Goal: Transaction & Acquisition: Download file/media

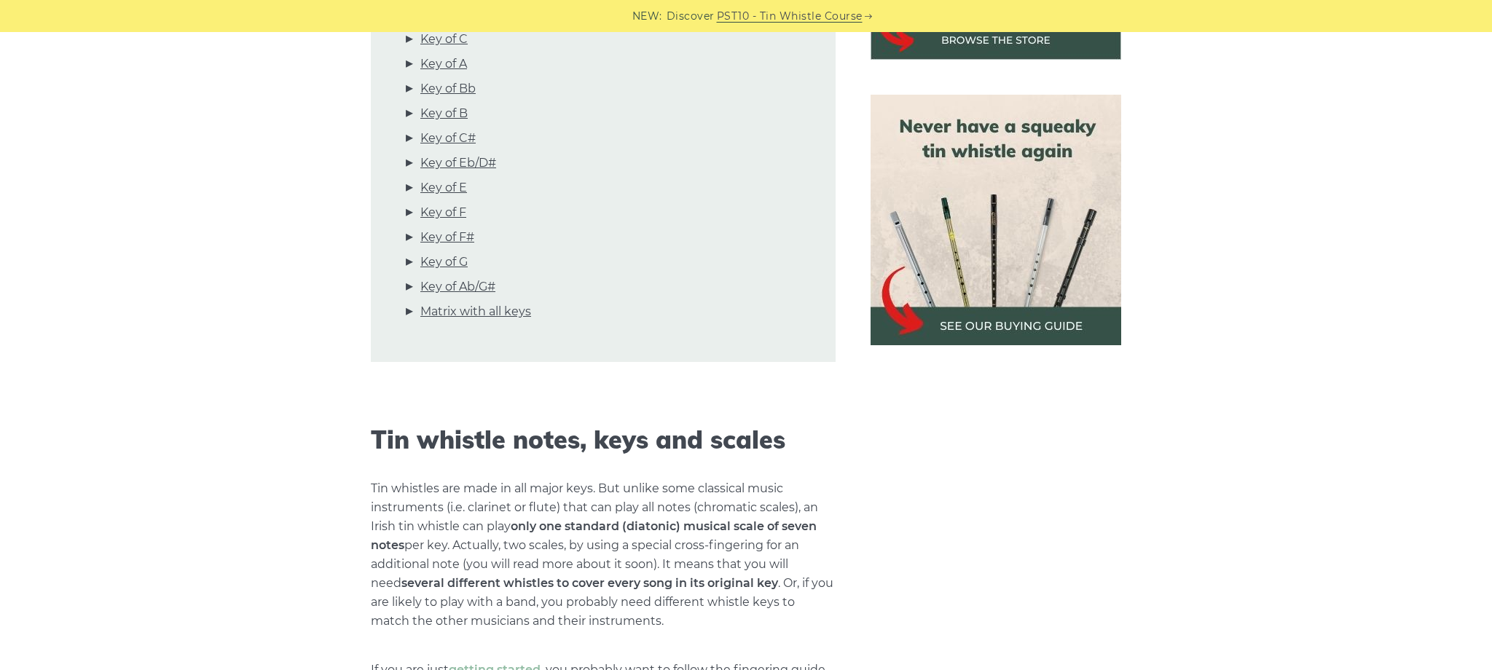
scroll to position [602, 0]
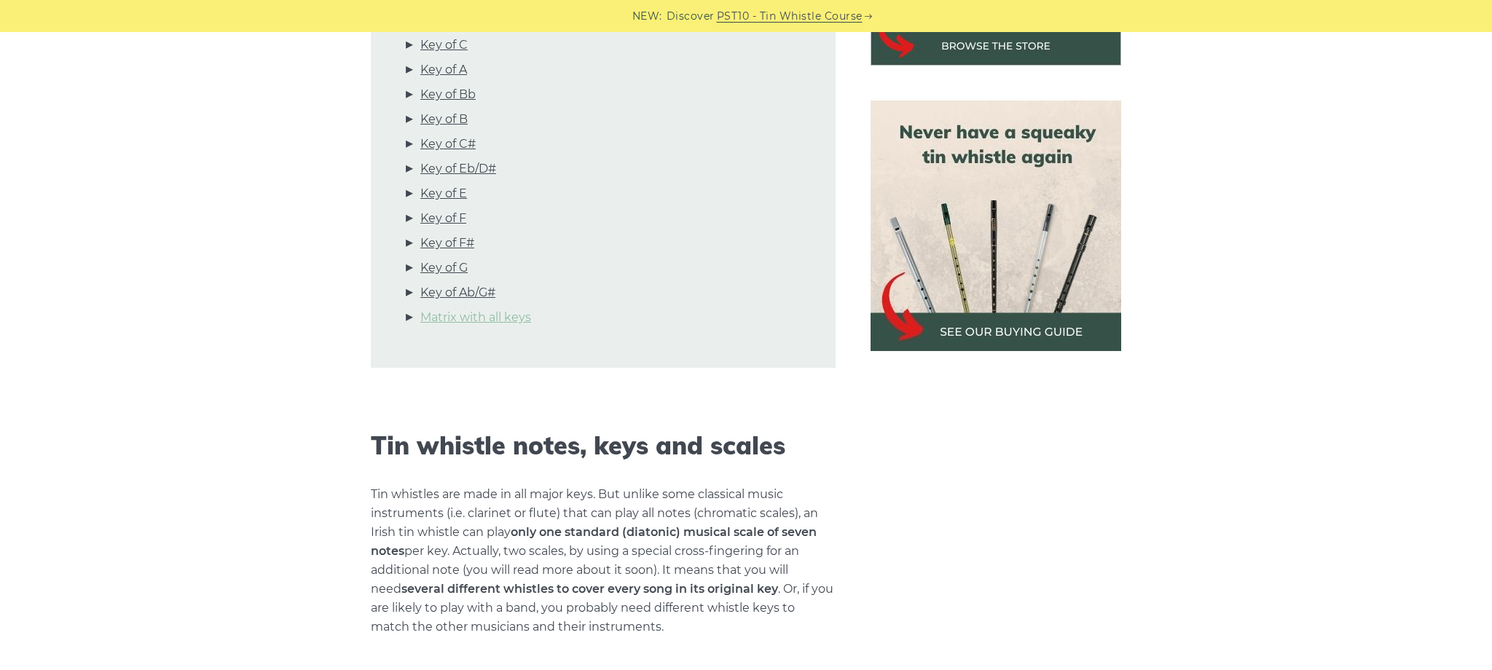
click at [503, 321] on link "Matrix with all keys" at bounding box center [475, 317] width 111 height 19
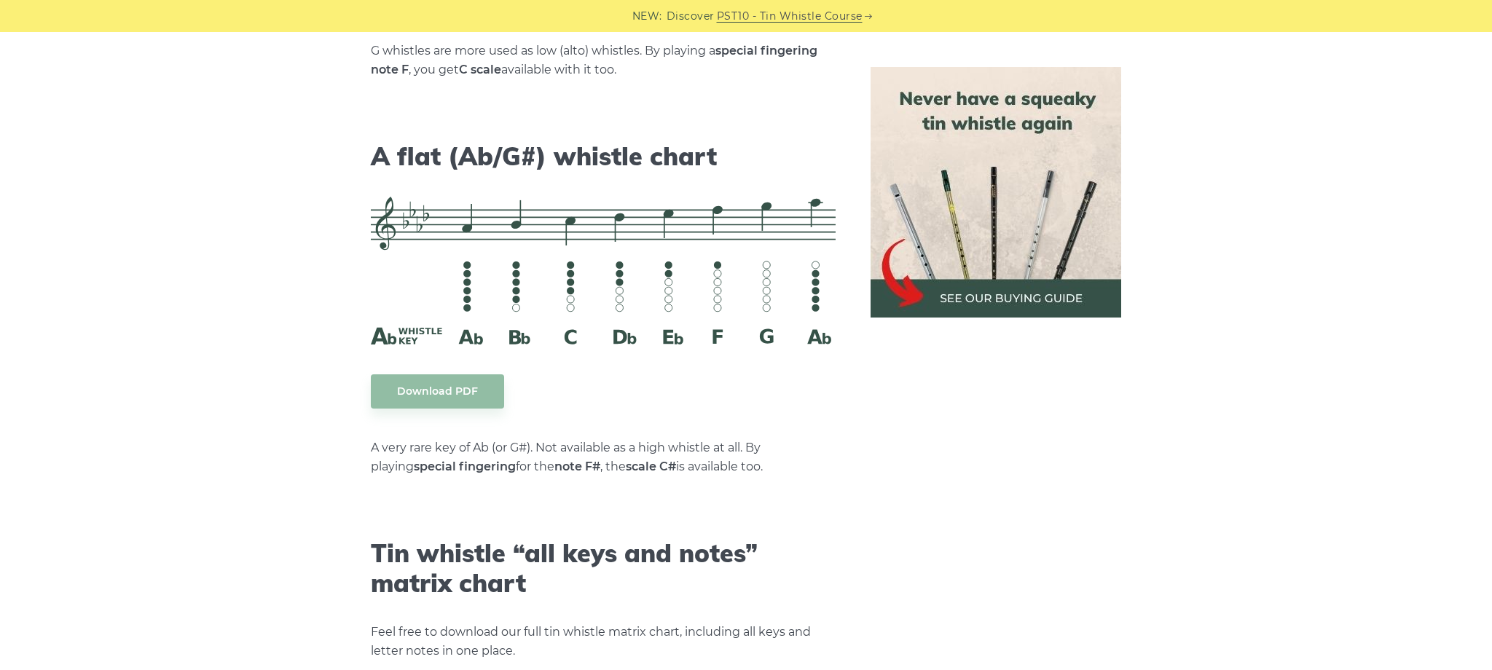
scroll to position [8243, 0]
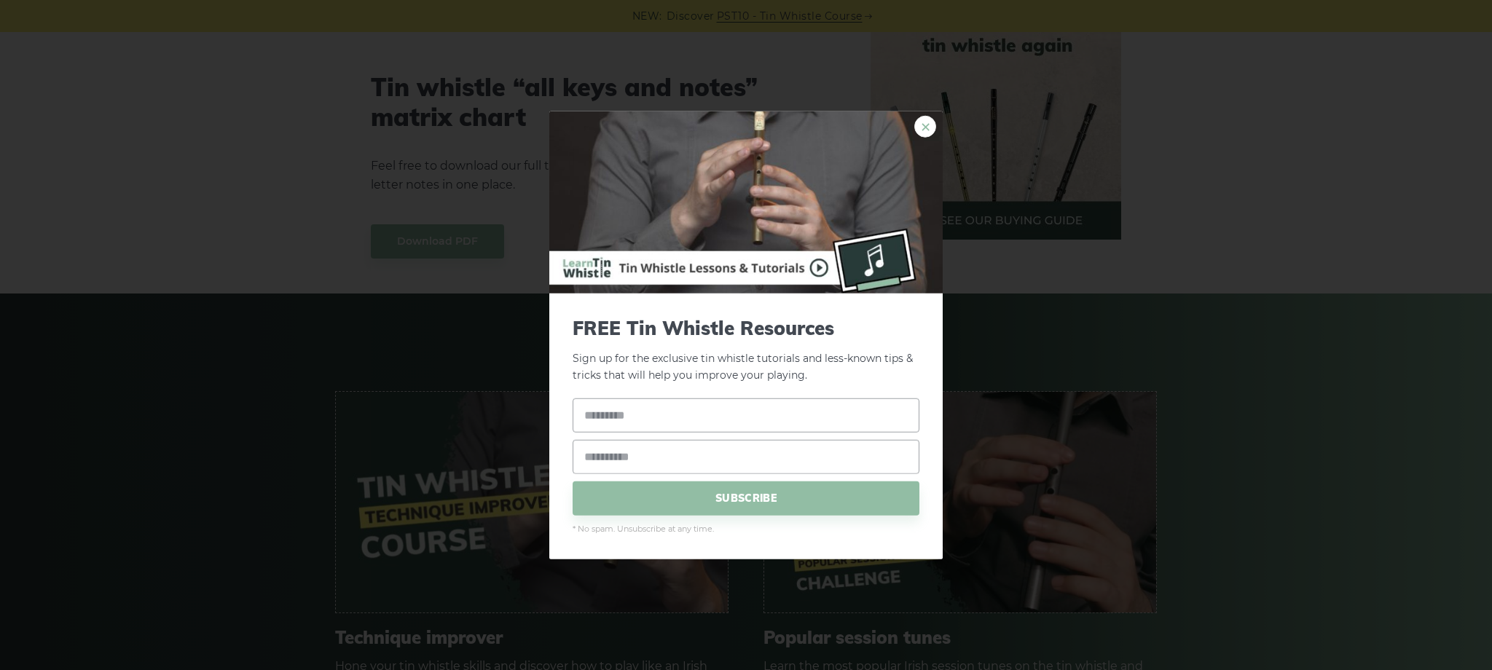
click at [926, 129] on link "×" at bounding box center [925, 127] width 22 height 22
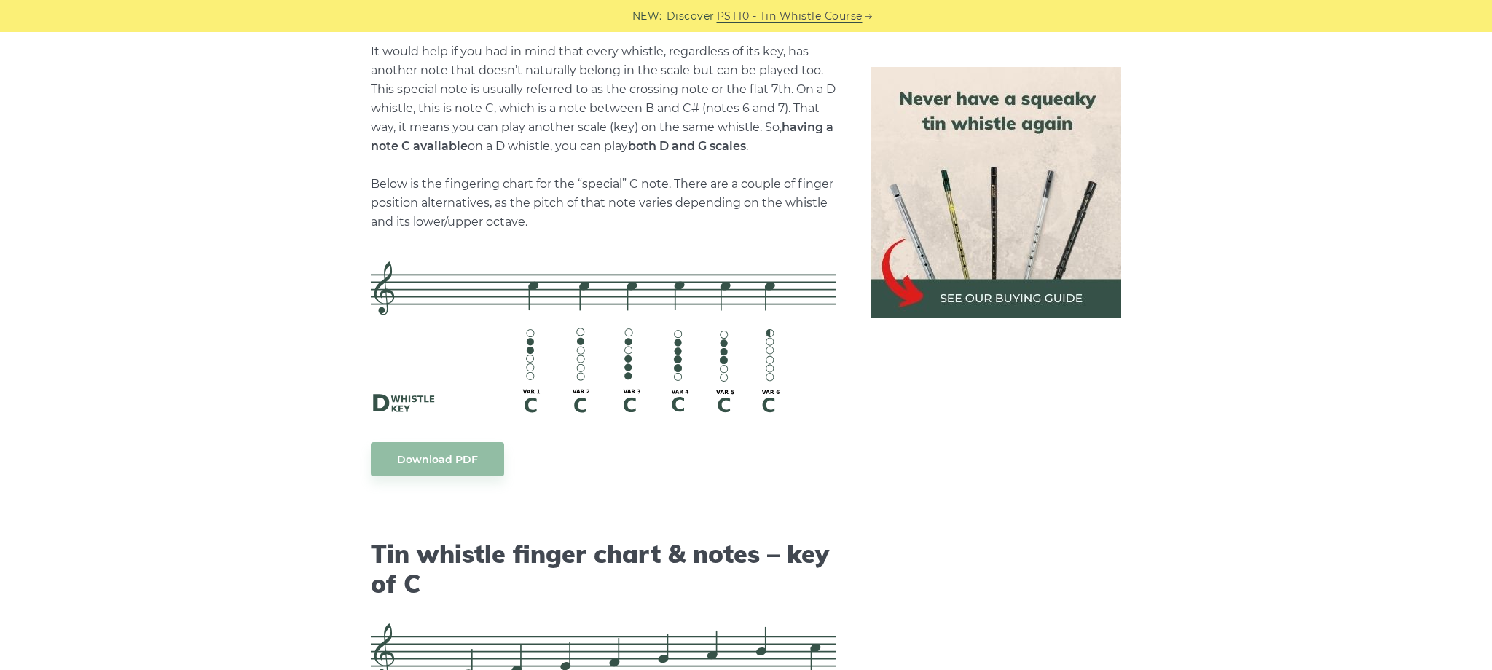
scroll to position [3246, 0]
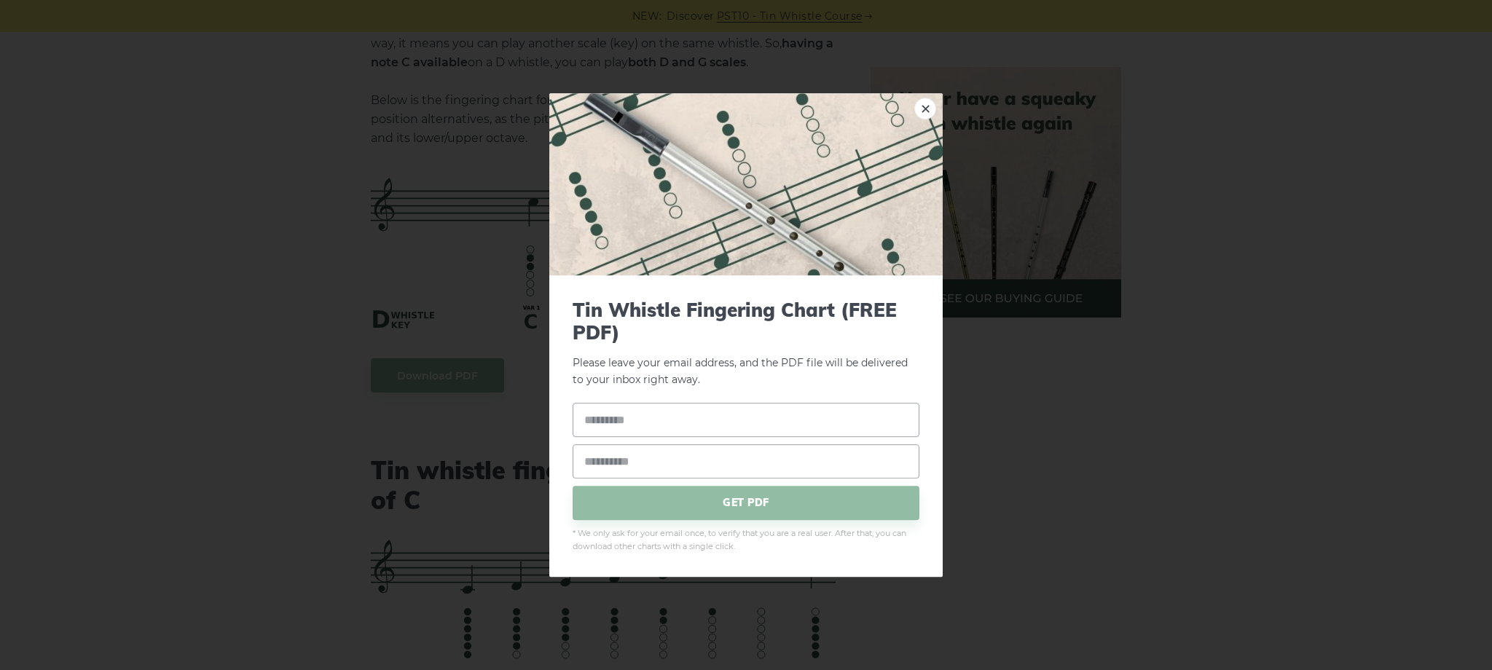
click at [703, 427] on input "text" at bounding box center [746, 420] width 347 height 34
type input "*"
click at [696, 478] on input "email" at bounding box center [746, 461] width 347 height 34
type input "**********"
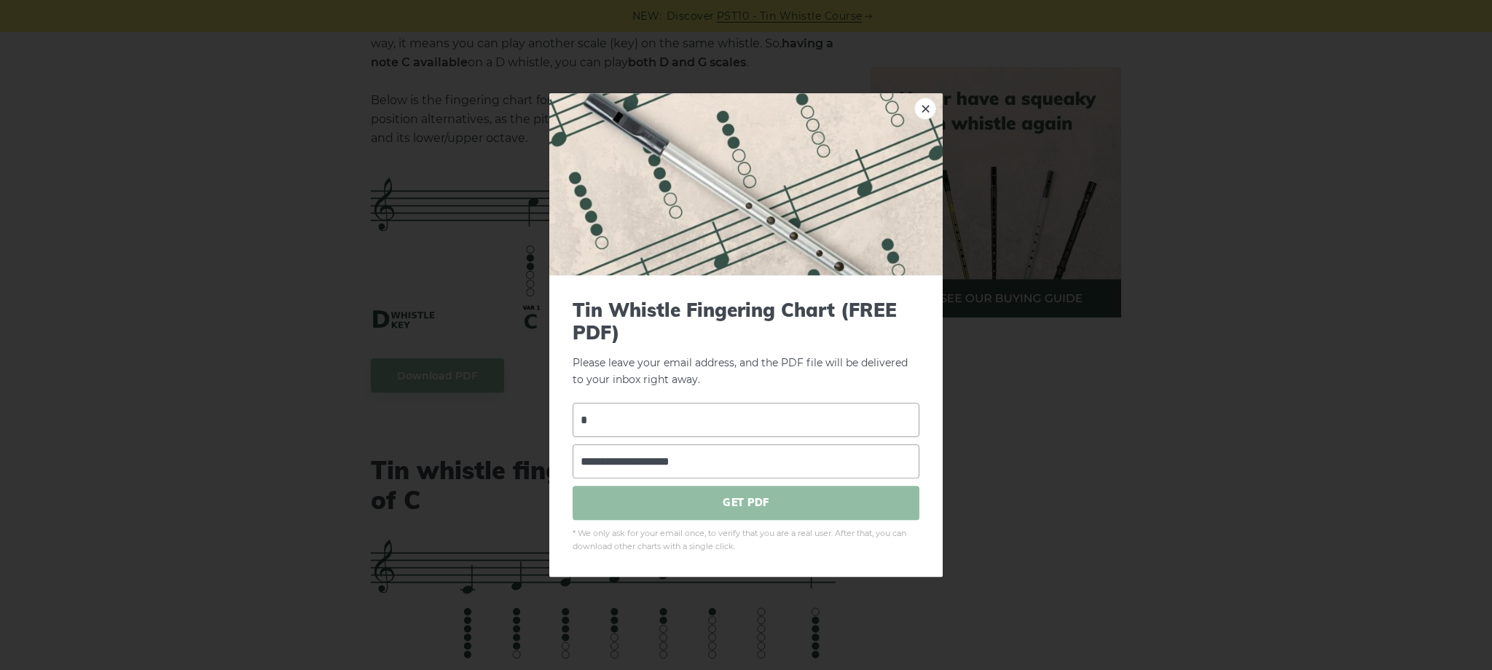
click at [701, 503] on span "GET PDF" at bounding box center [746, 503] width 347 height 34
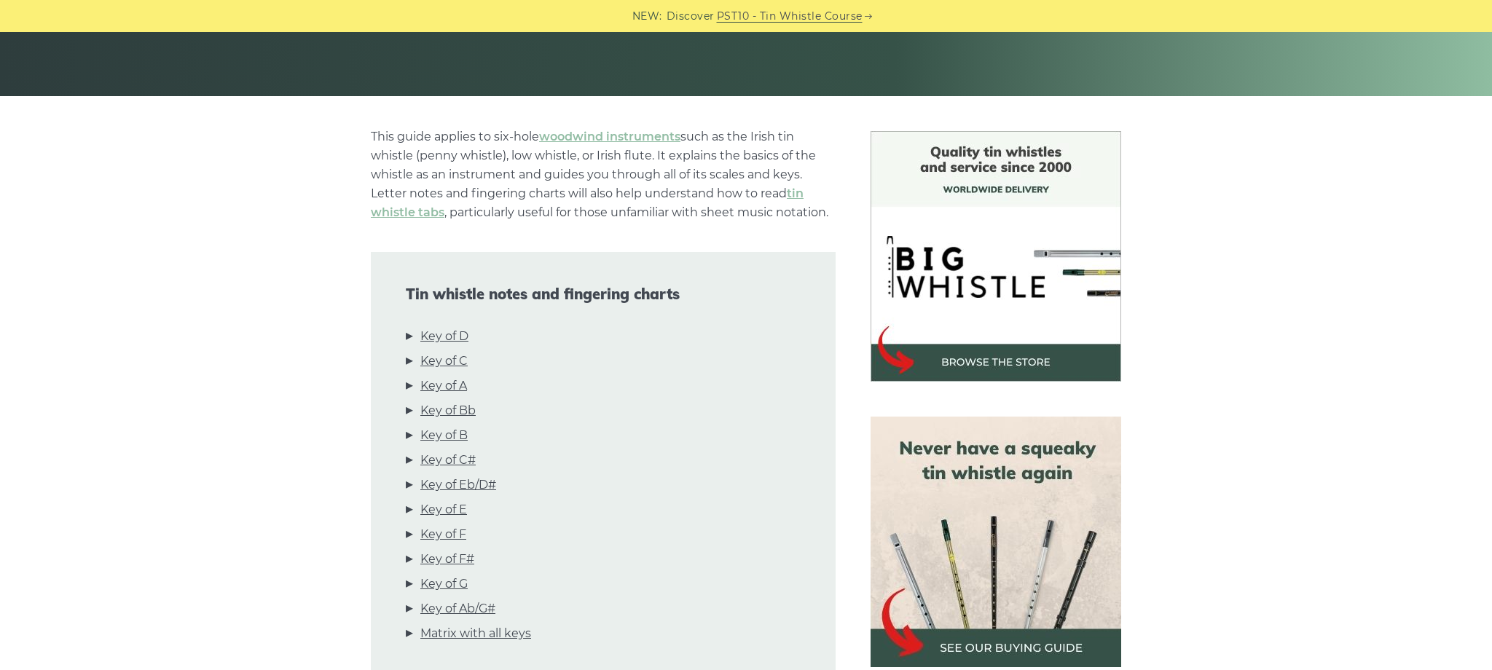
scroll to position [107, 0]
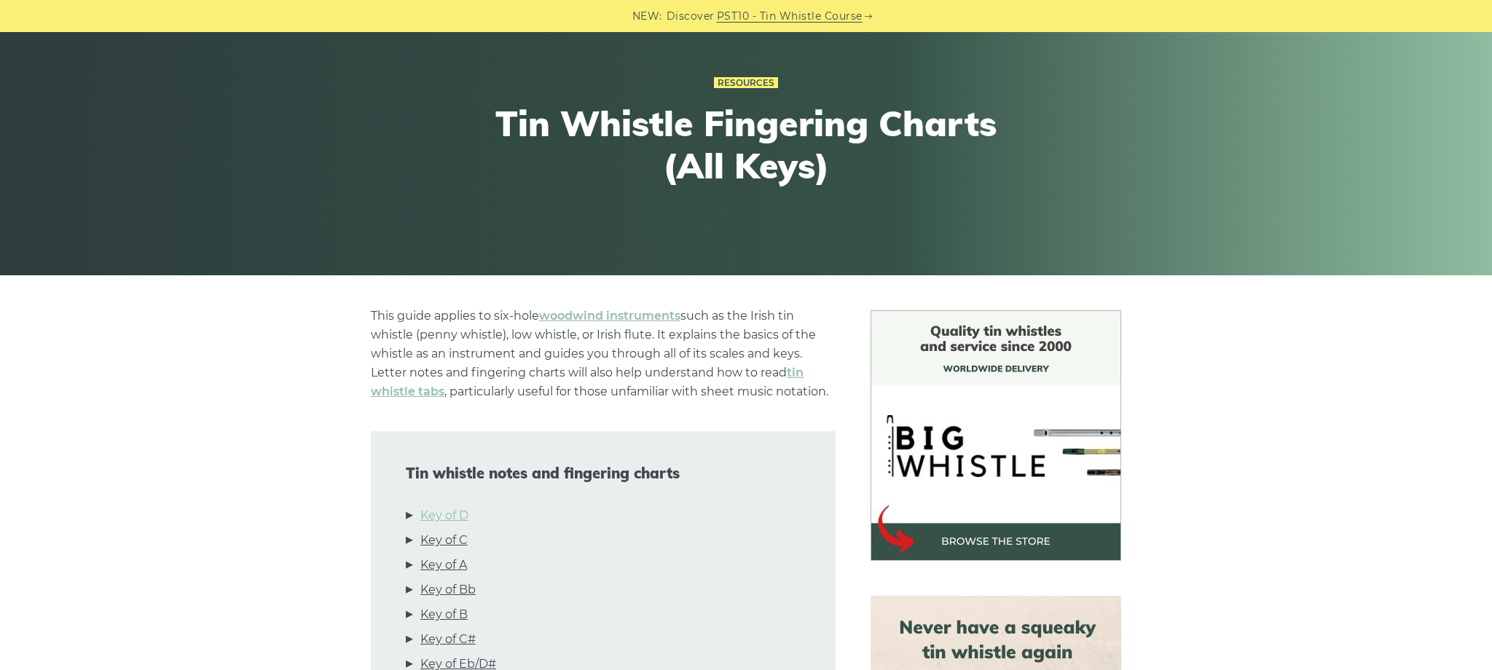
click at [463, 517] on link "Key of D" at bounding box center [444, 515] width 48 height 19
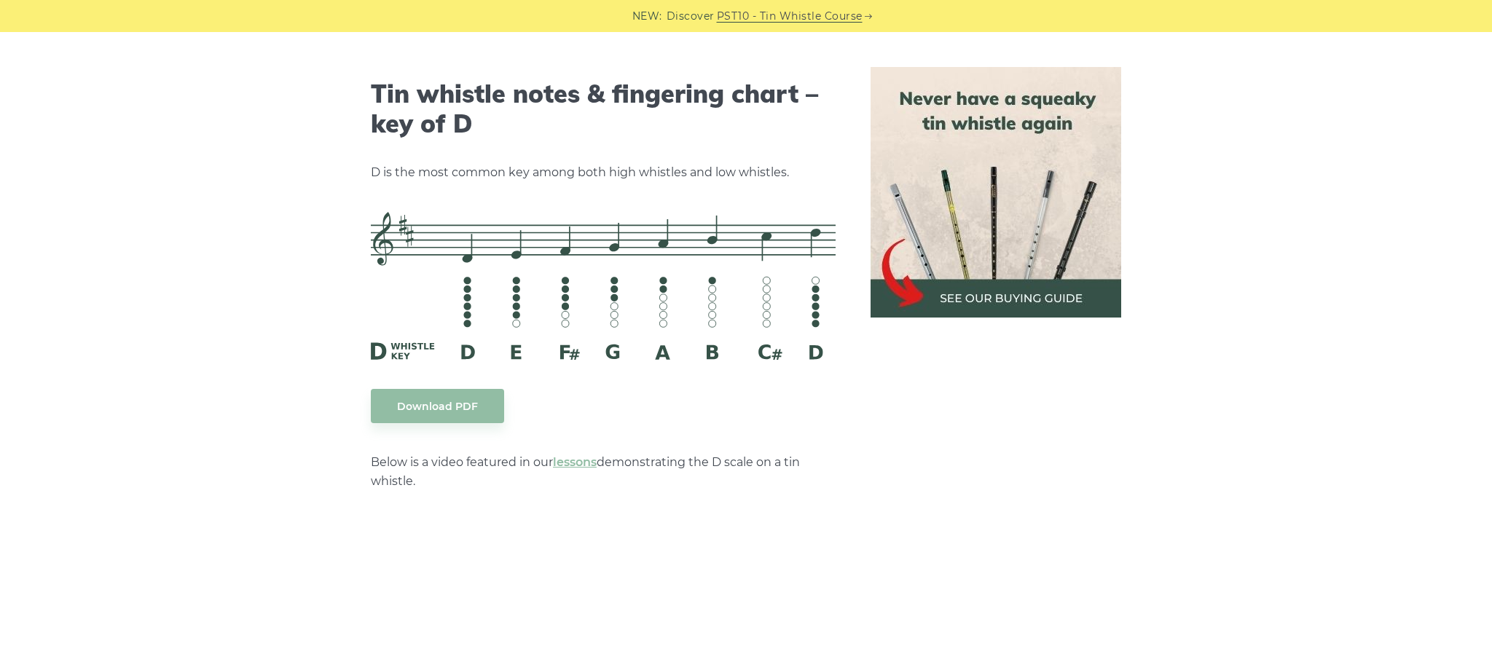
scroll to position [2270, 0]
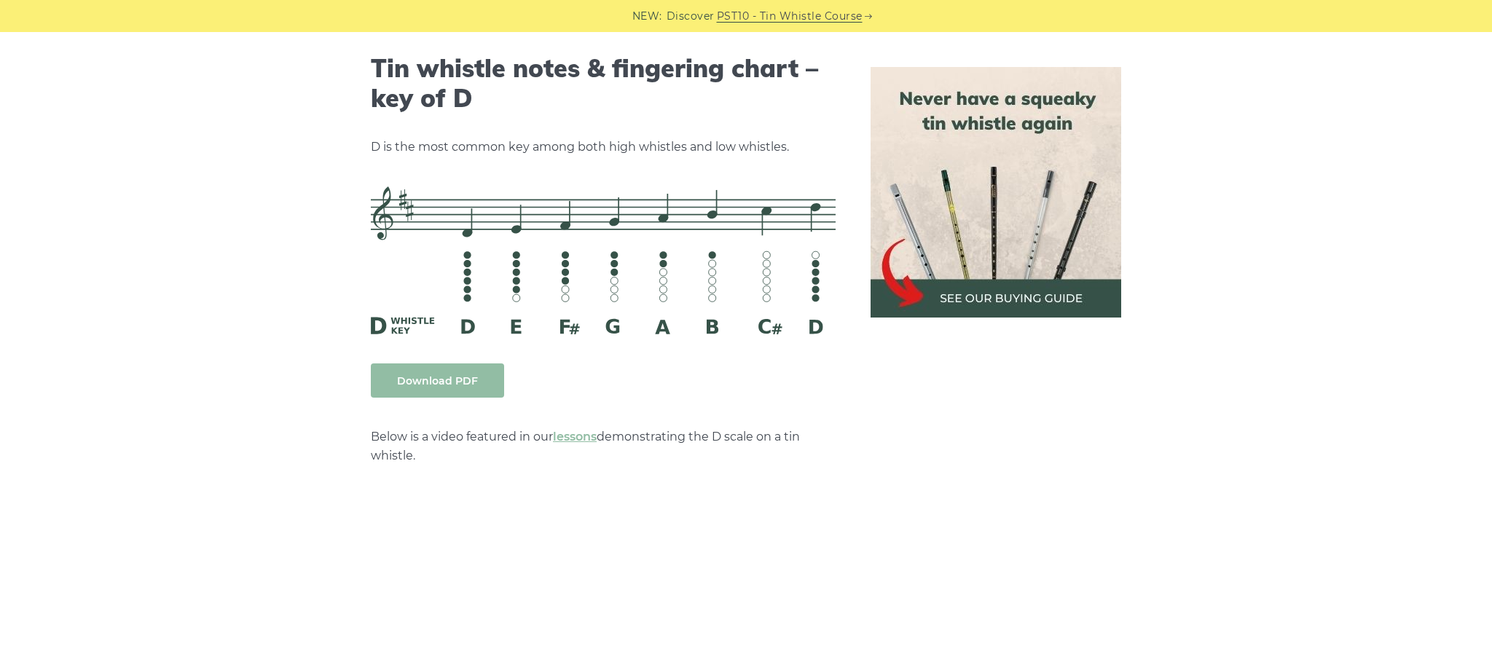
click at [445, 374] on link "Download PDF" at bounding box center [437, 380] width 133 height 34
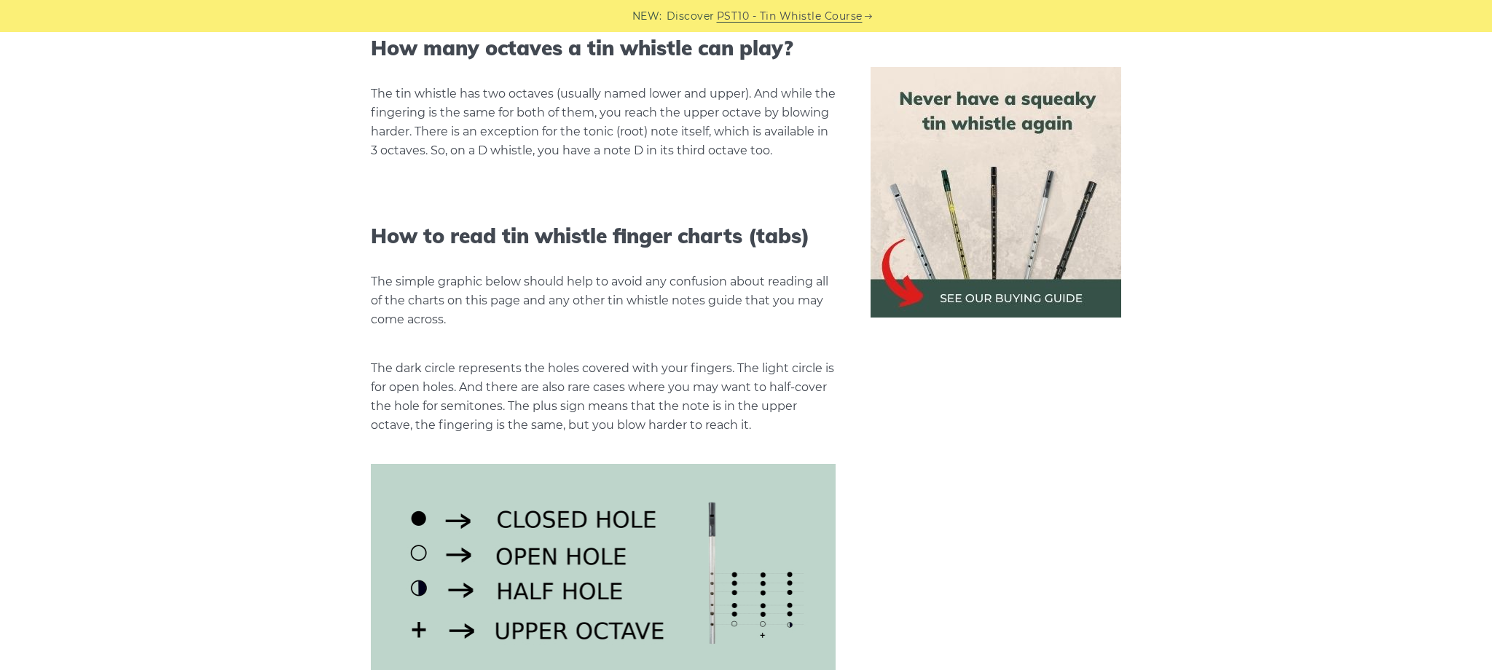
scroll to position [1559, 0]
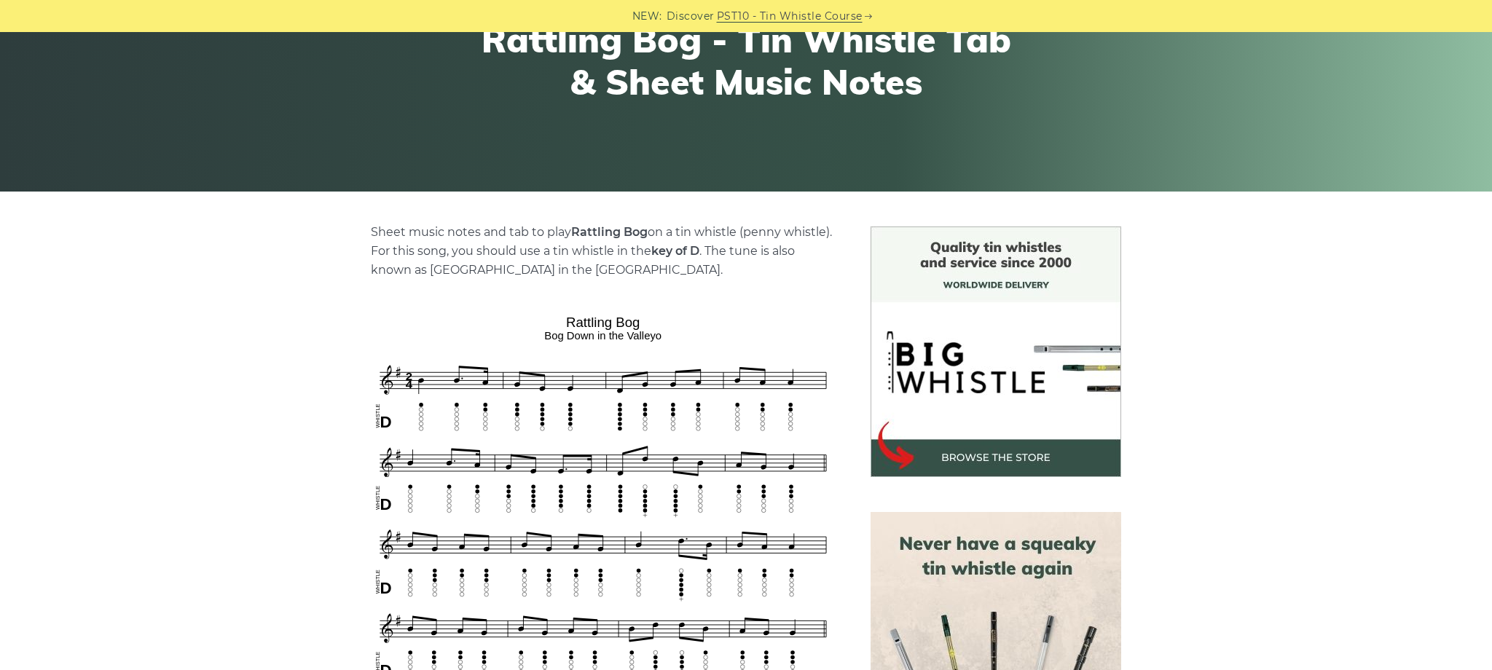
scroll to position [478, 0]
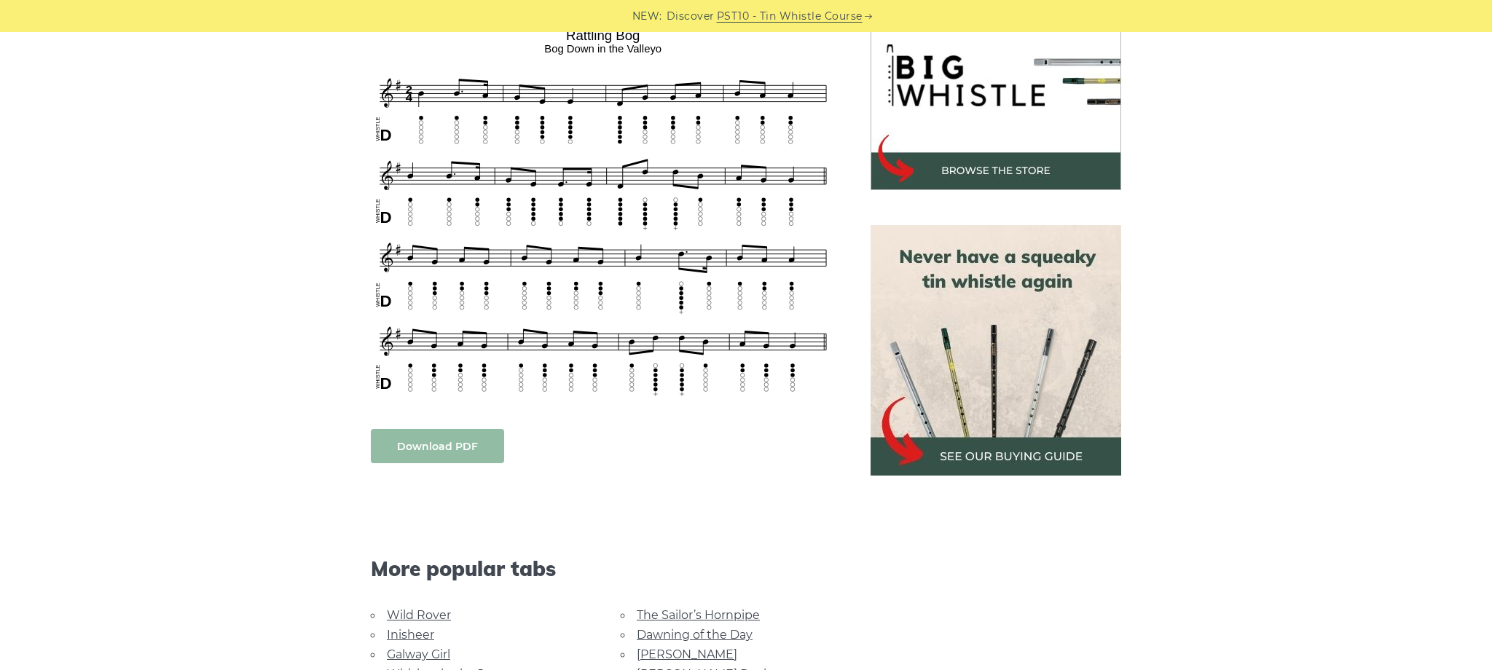
click at [447, 445] on link "Download PDF" at bounding box center [437, 446] width 133 height 34
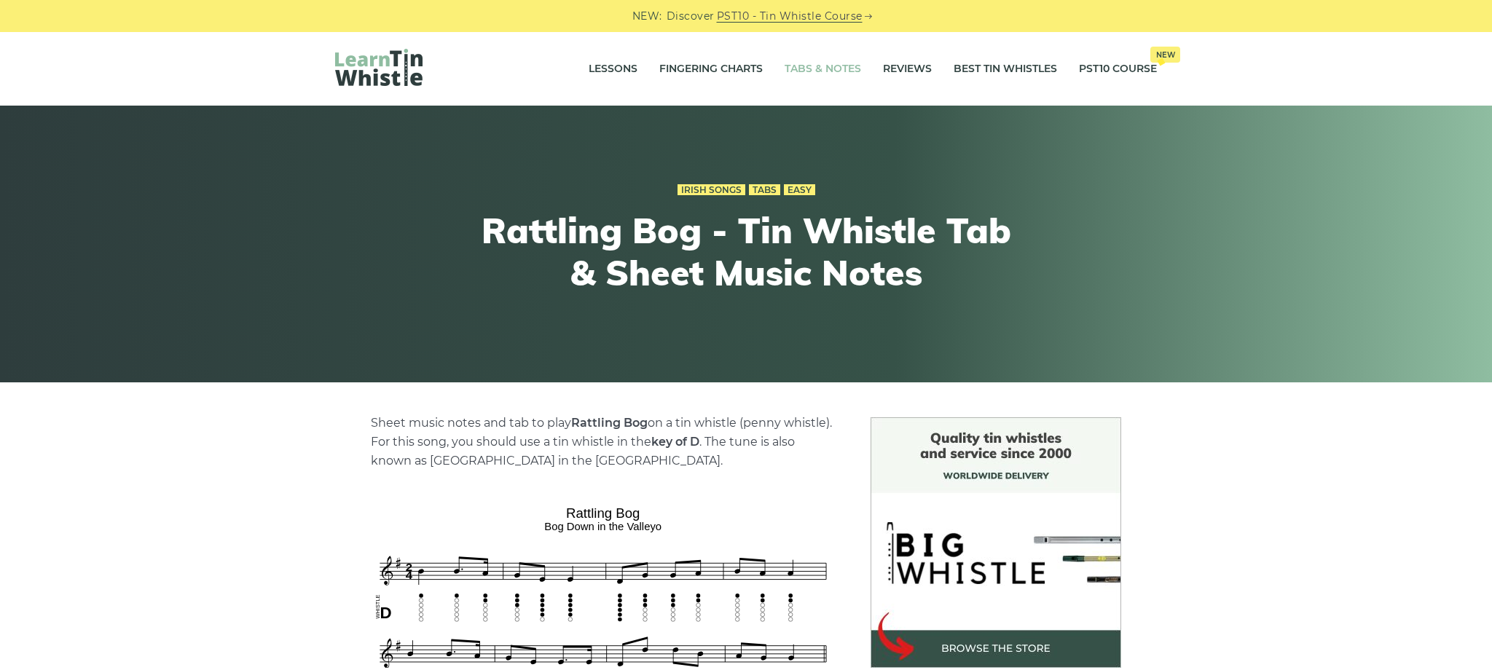
click at [841, 71] on link "Tabs & Notes" at bounding box center [822, 69] width 76 height 36
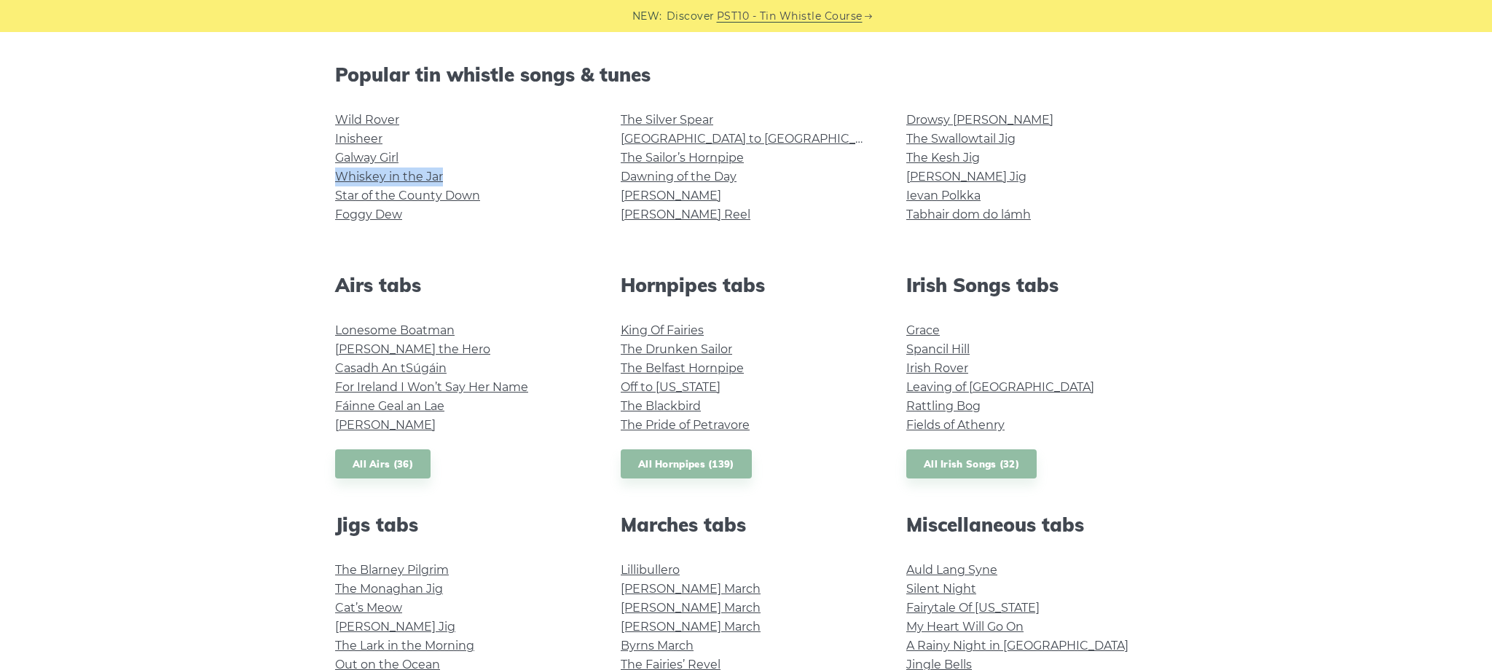
scroll to position [575, 0]
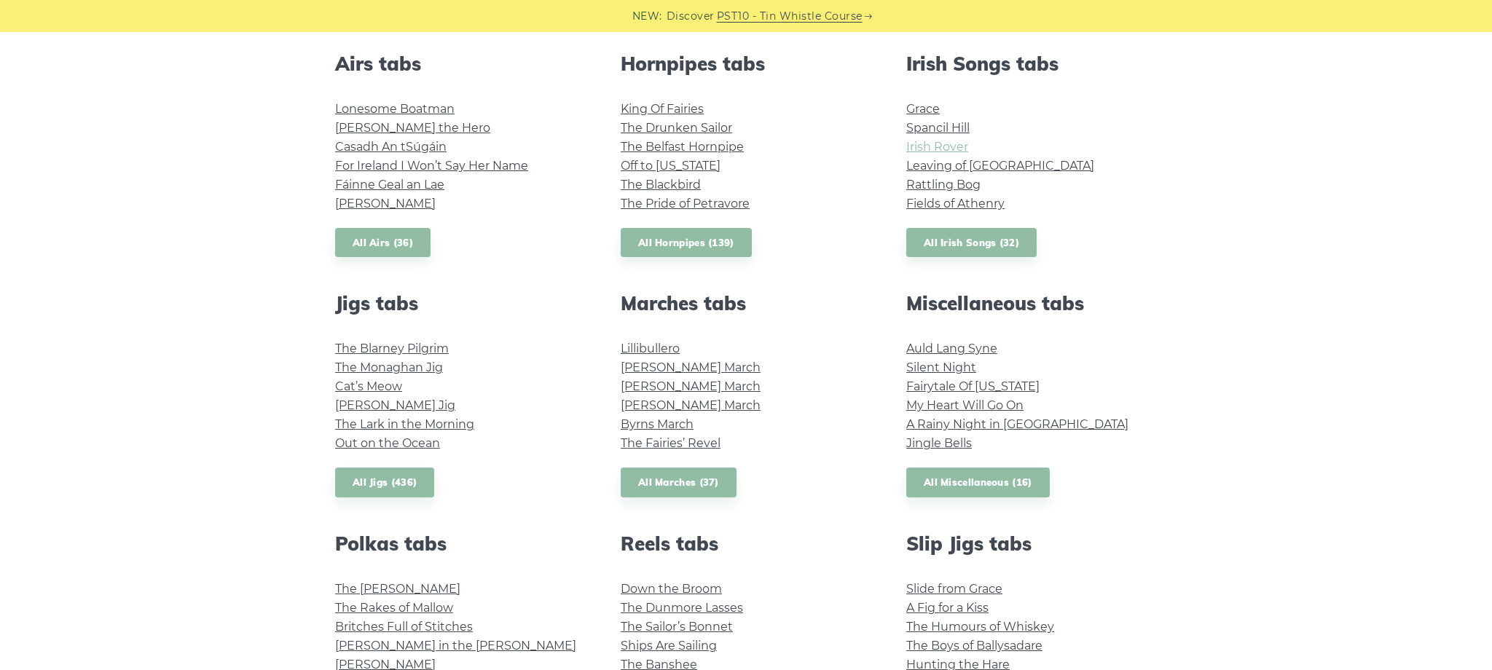
click at [929, 149] on link "Irish Rover" at bounding box center [937, 147] width 62 height 14
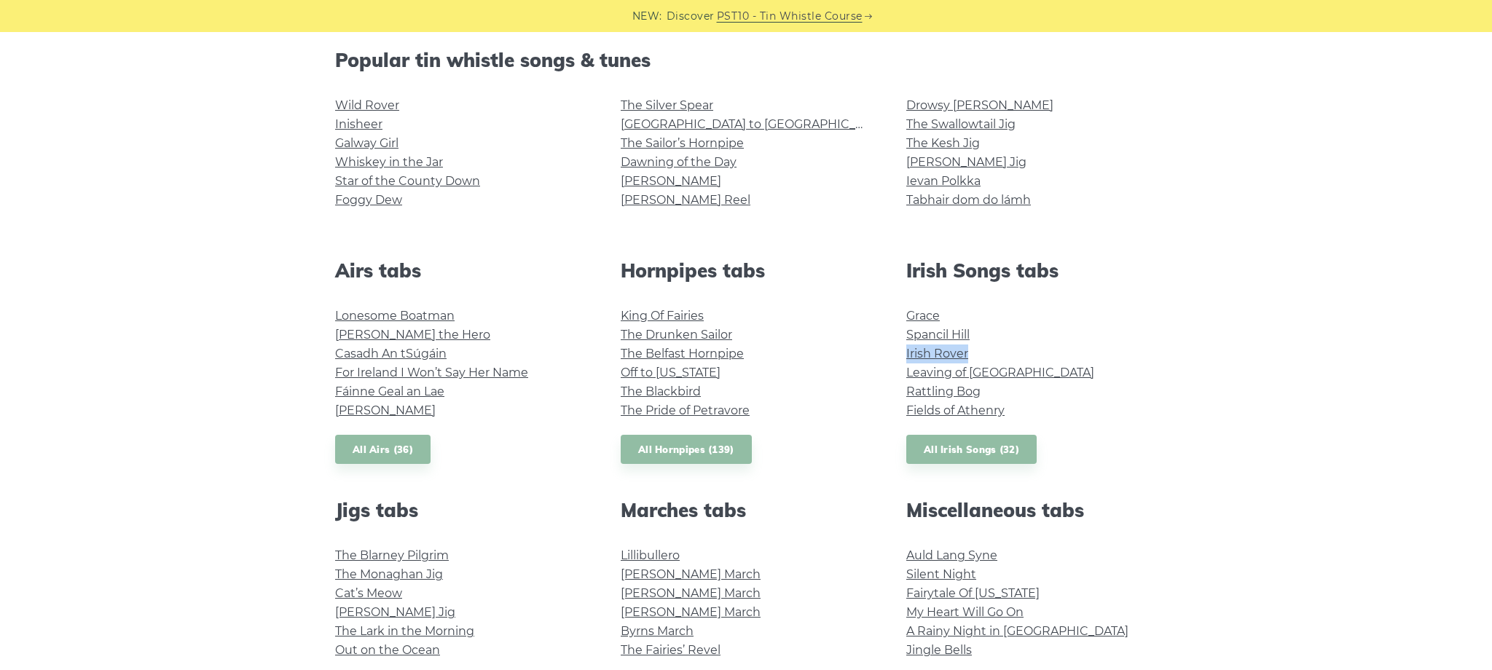
scroll to position [367, 0]
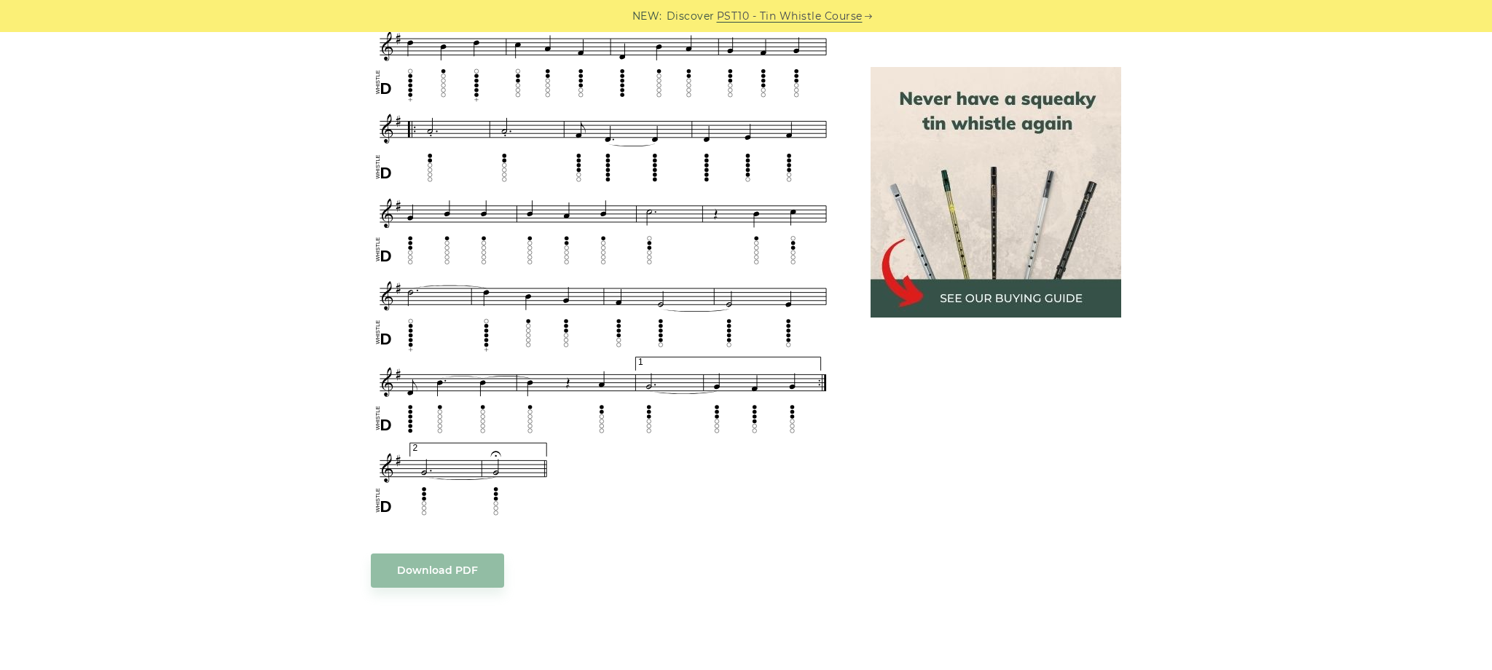
scroll to position [928, 0]
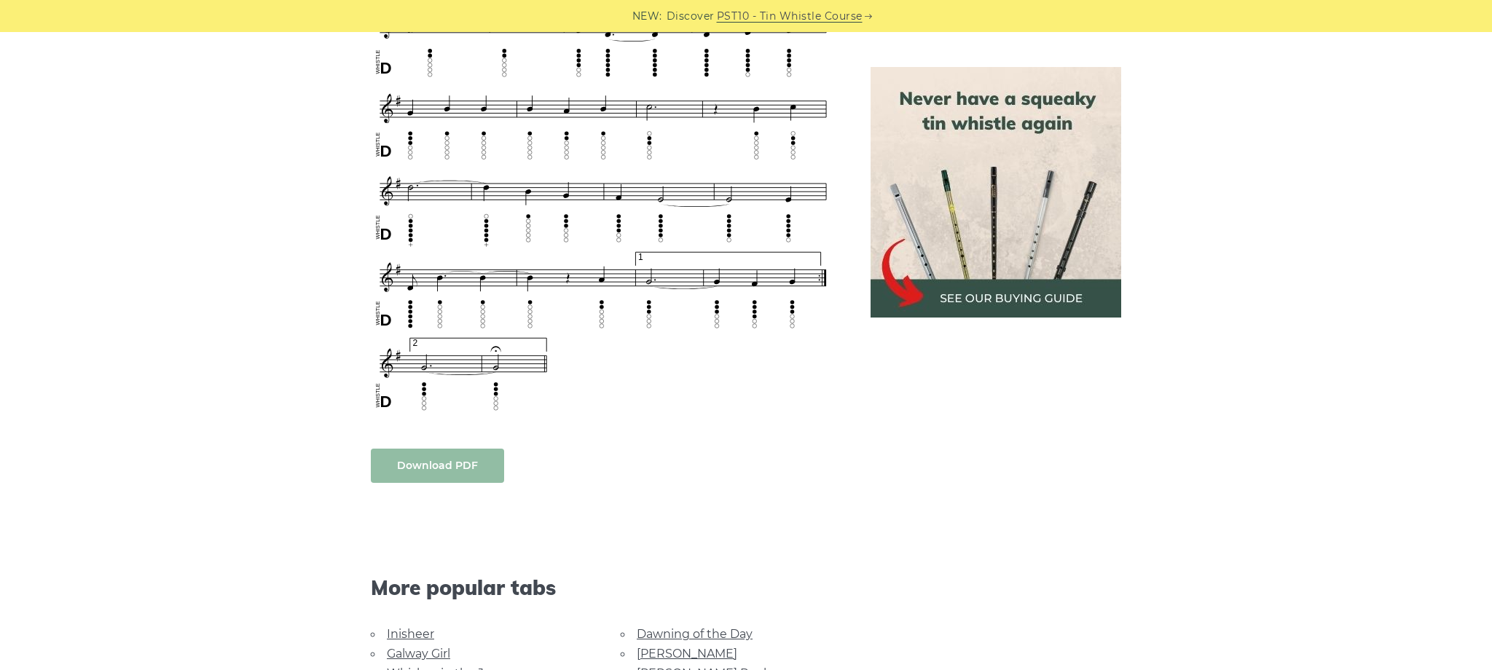
click at [491, 465] on link "Download PDF" at bounding box center [437, 466] width 133 height 34
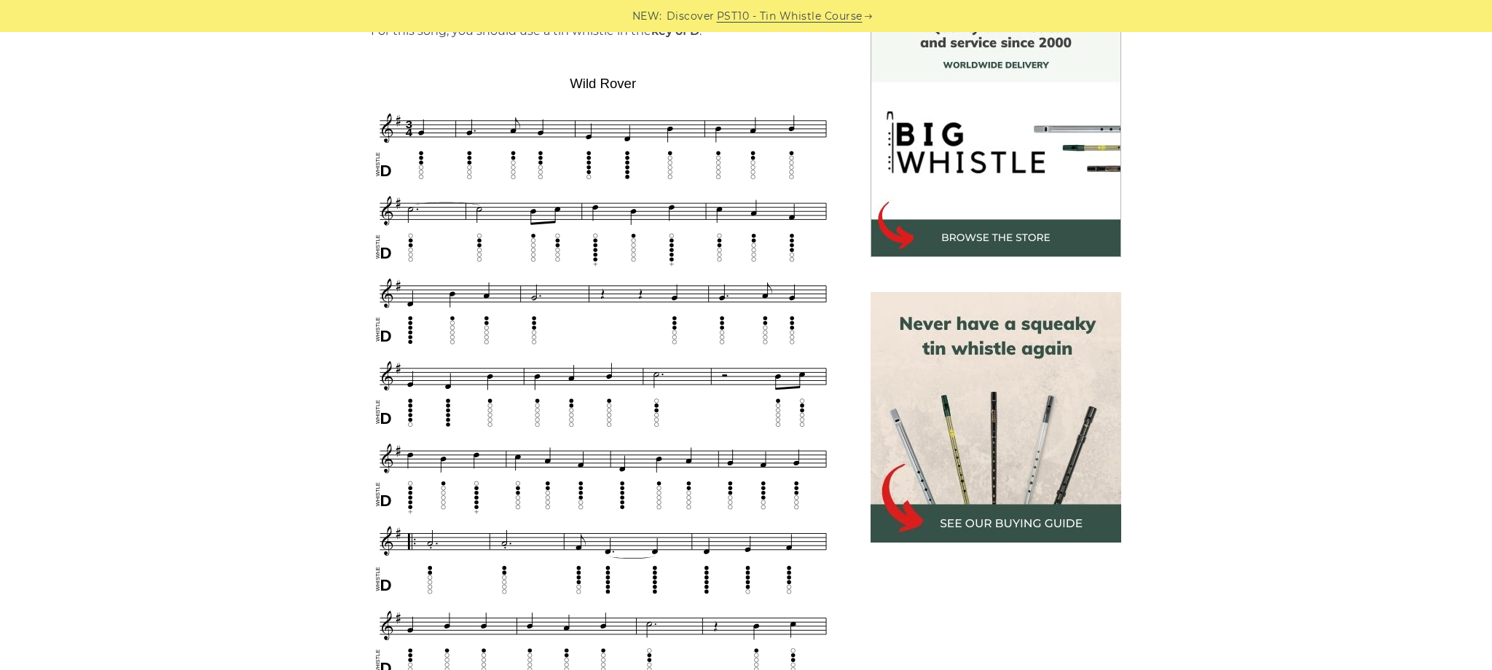
scroll to position [0, 0]
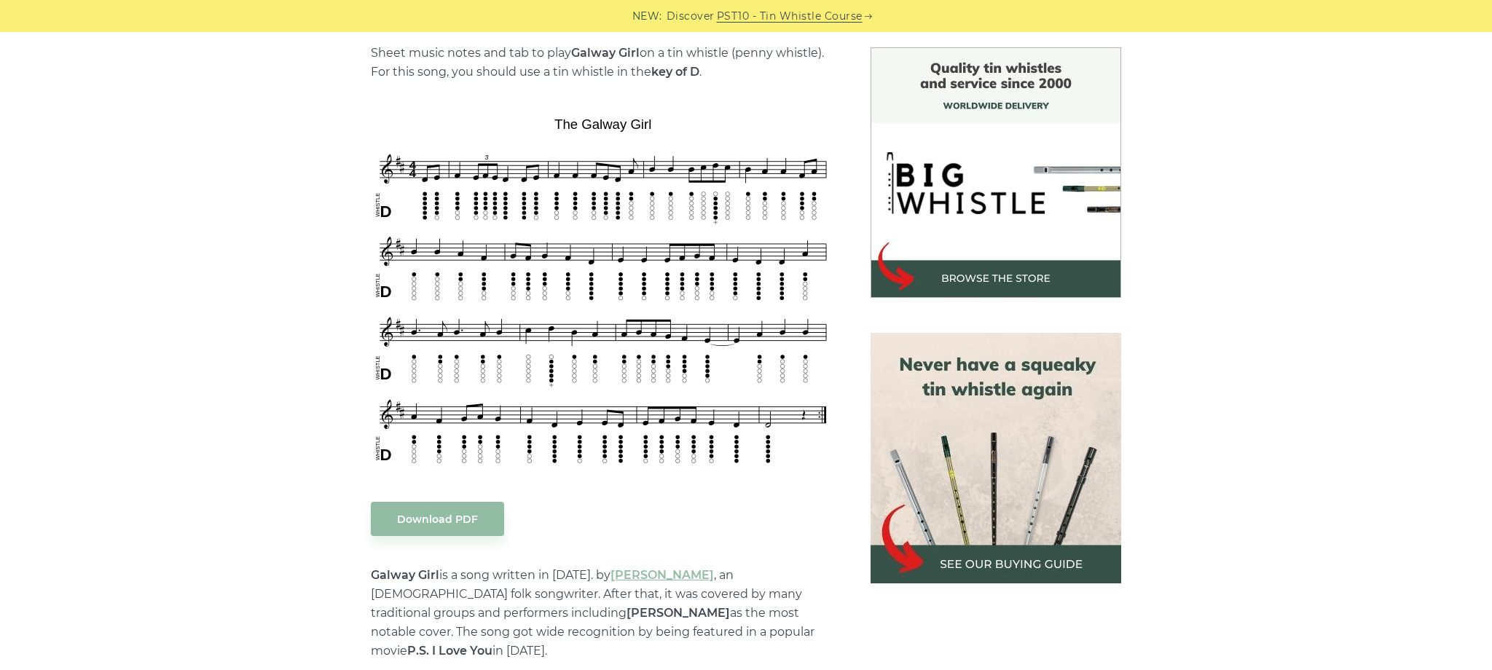
scroll to position [473, 0]
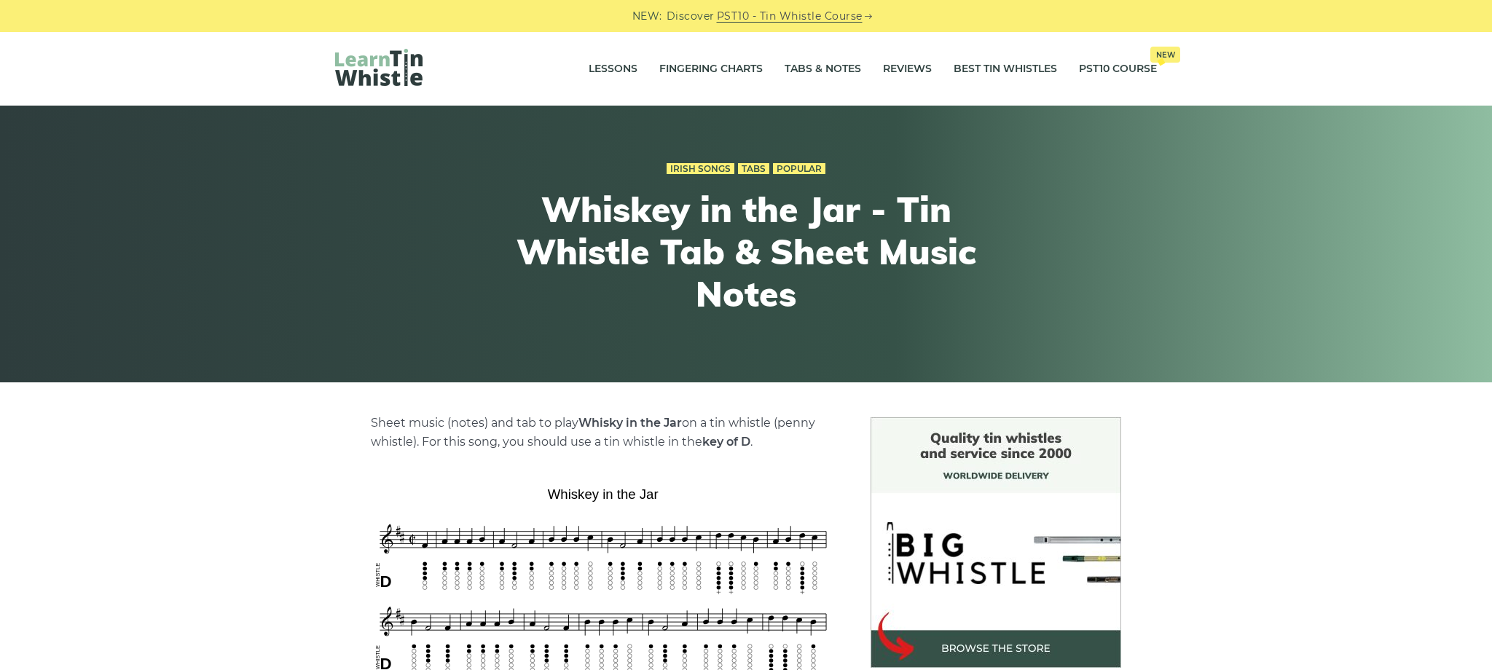
scroll to position [449, 0]
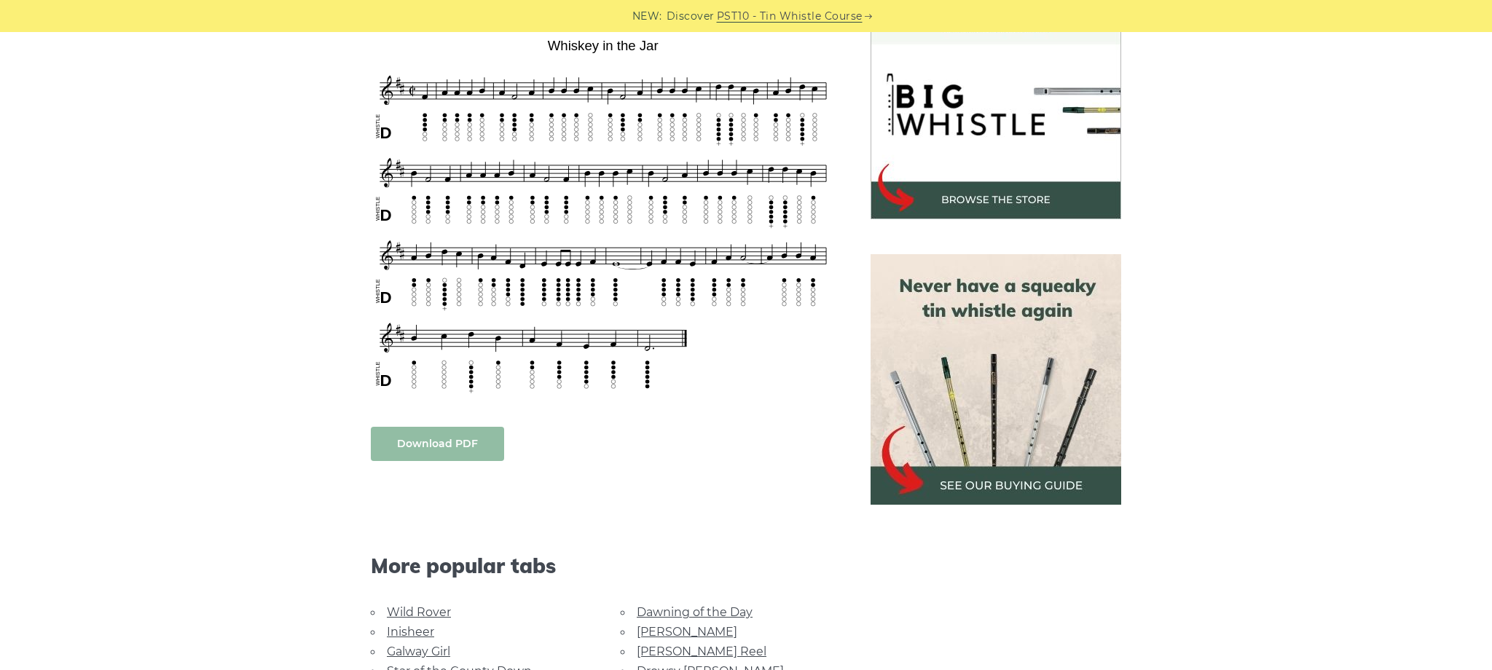
click at [455, 447] on link "Download PDF" at bounding box center [437, 444] width 133 height 34
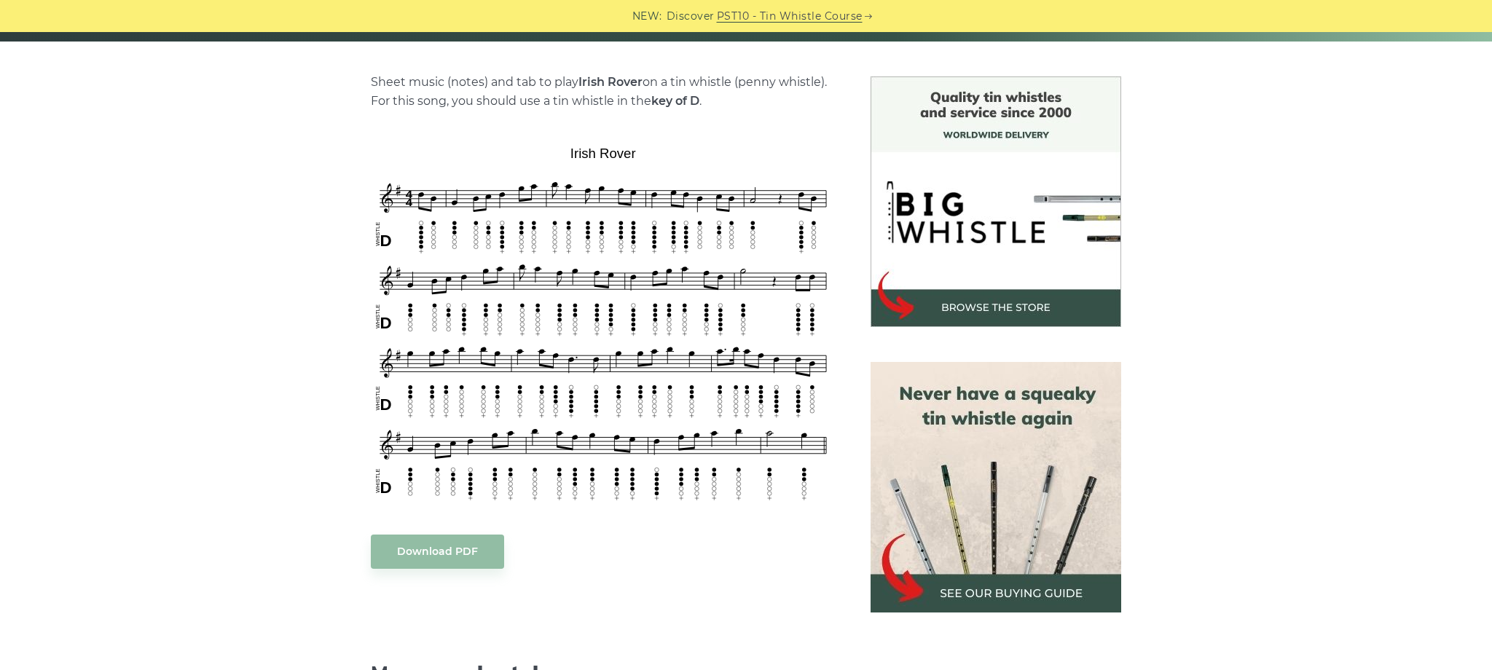
scroll to position [350, 0]
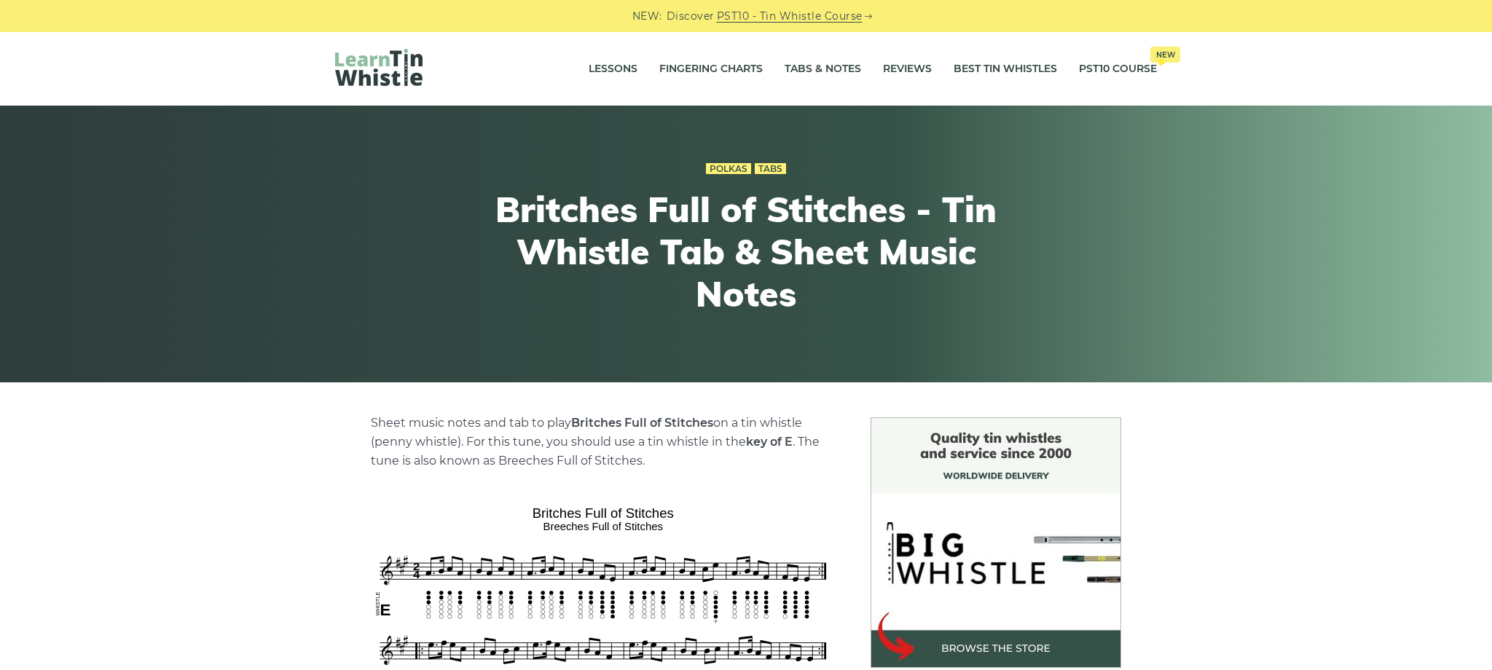
scroll to position [422, 0]
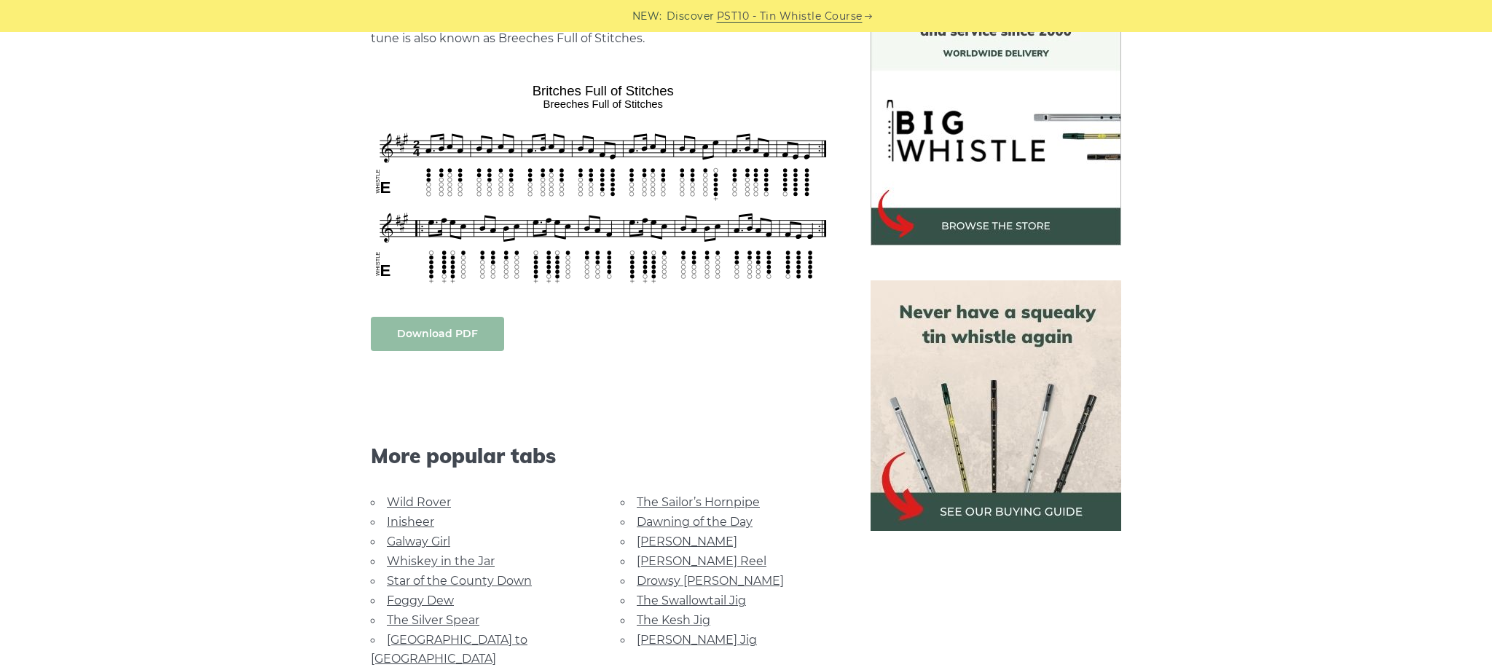
click at [468, 322] on link "Download PDF" at bounding box center [437, 334] width 133 height 34
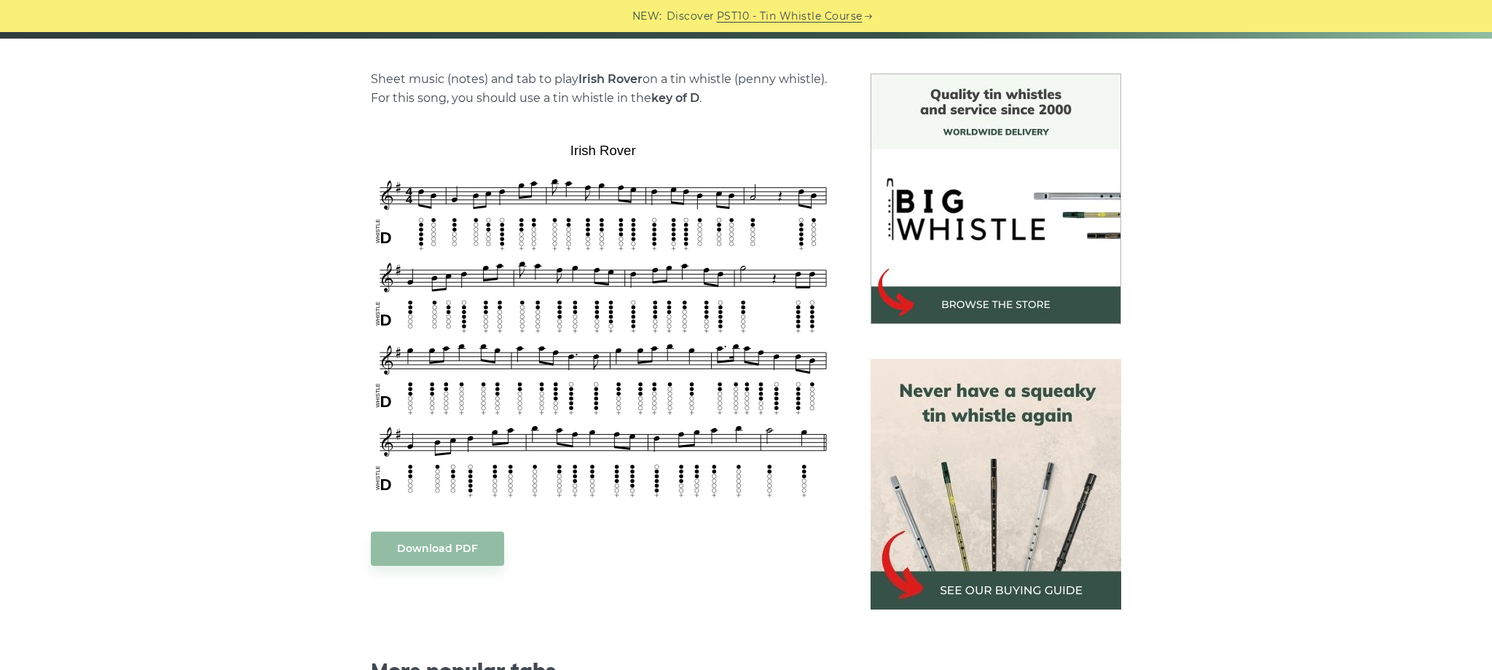
scroll to position [343, 0]
click at [472, 556] on link "Download PDF" at bounding box center [437, 549] width 133 height 34
